Goal: Register for event/course

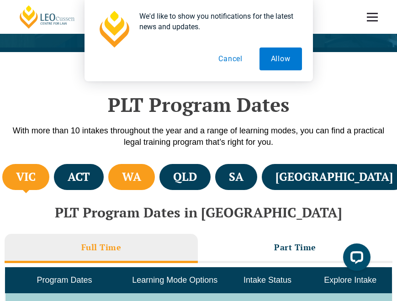
scroll to position [195, 0]
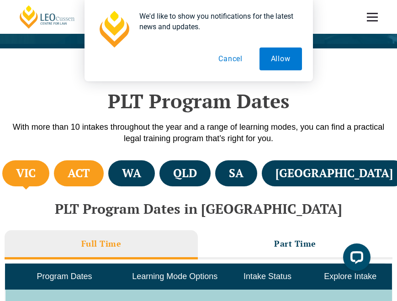
click at [97, 182] on li "ACT" at bounding box center [79, 173] width 50 height 26
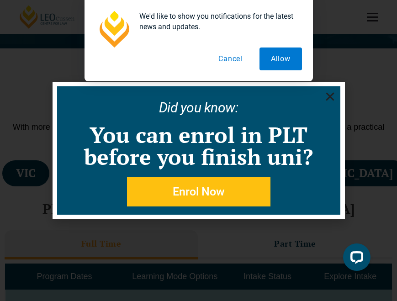
click at [329, 95] on use "Close" at bounding box center [330, 97] width 8 height 8
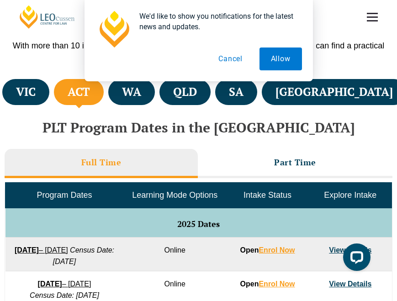
scroll to position [275, 0]
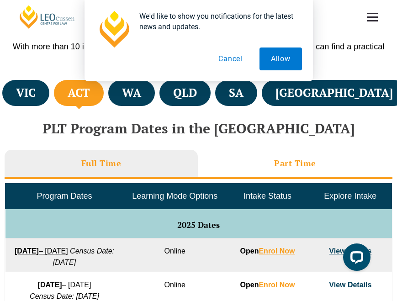
click at [292, 164] on h3 "Part Time" at bounding box center [295, 163] width 42 height 11
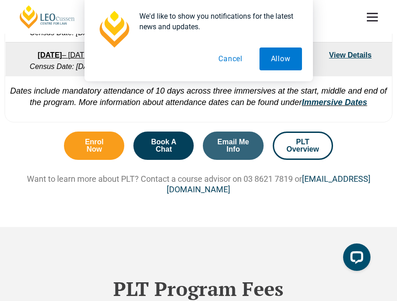
scroll to position [639, 0]
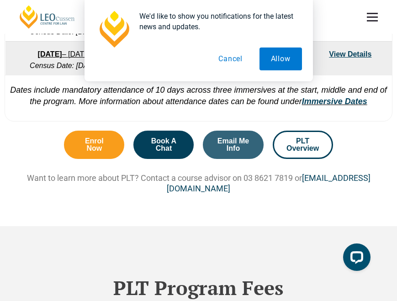
click at [224, 55] on button "Cancel" at bounding box center [230, 59] width 47 height 23
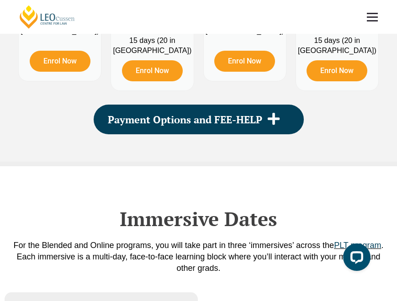
scroll to position [1143, 0]
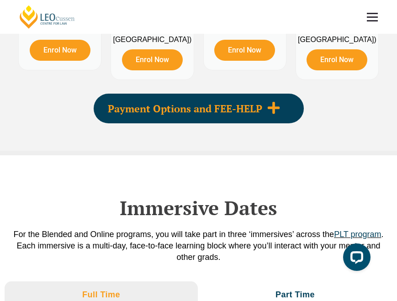
click at [236, 114] on span "Payment Options and FEE-HELP" at bounding box center [185, 109] width 154 height 10
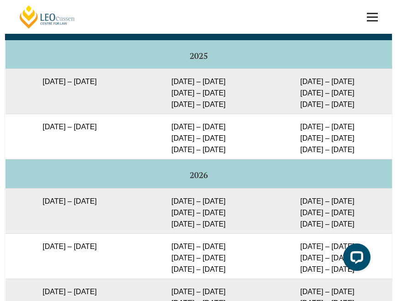
scroll to position [1662, 0]
